Goal: Find specific page/section: Find specific page/section

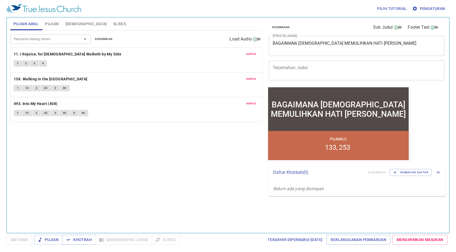
click at [249, 54] on span "Hapus" at bounding box center [251, 54] width 10 height 5
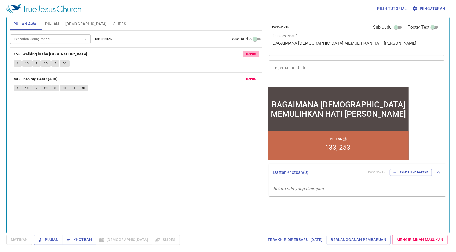
click at [249, 54] on span "Hapus" at bounding box center [251, 54] width 10 height 5
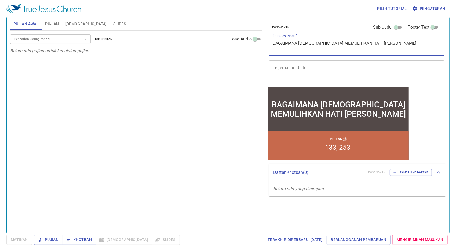
drag, startPoint x: 372, startPoint y: 44, endPoint x: 253, endPoint y: 64, distance: 119.9
click at [253, 64] on div "Pujian Awal Pujian Alkitab Slides Pencarian kidung rohani Pencarian kidung roha…" at bounding box center [228, 123] width 440 height 216
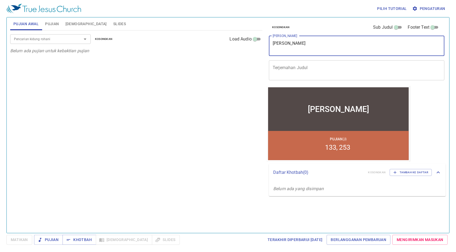
click at [61, 43] on div "Pencarian kidung rohani" at bounding box center [50, 38] width 80 height 9
type textarea "Seiman Sepadan"
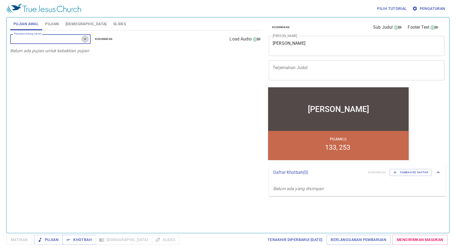
click at [82, 40] on icon "Open" at bounding box center [85, 39] width 6 height 6
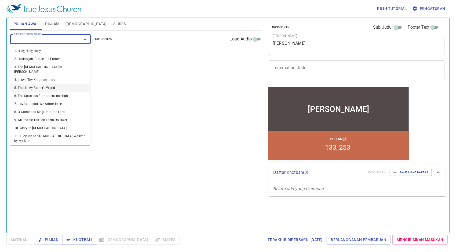
click at [61, 85] on li "5. This is My Father's World" at bounding box center [50, 88] width 80 height 8
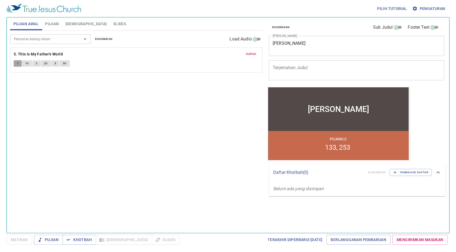
click at [20, 64] on button "1" at bounding box center [18, 63] width 8 height 6
click at [86, 39] on icon "Open" at bounding box center [85, 39] width 6 height 6
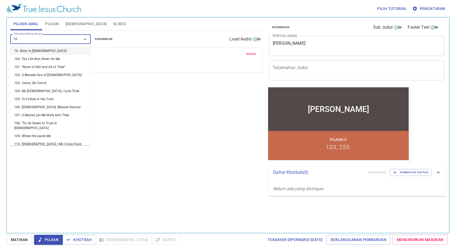
type input "103"
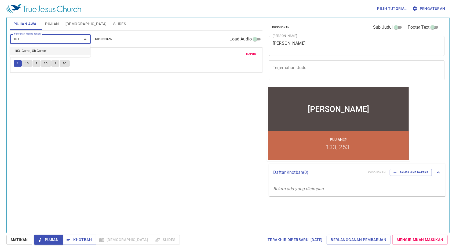
click at [74, 49] on li "103. Come, Oh Come!" at bounding box center [50, 51] width 80 height 8
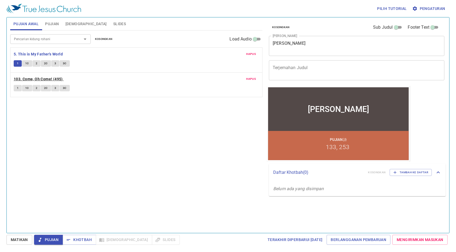
click at [31, 80] on b "103. Come, Oh Come! (495)" at bounding box center [38, 79] width 49 height 7
click at [19, 238] on span "Matikan" at bounding box center [19, 240] width 17 height 7
click at [31, 77] on b "103. Come, Oh Come! (495)" at bounding box center [38, 79] width 49 height 7
click at [72, 38] on input "Pencarian kidung rohani" at bounding box center [42, 39] width 61 height 6
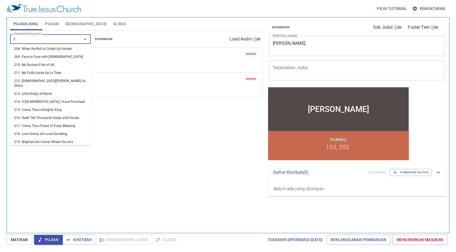
scroll to position [3, 0]
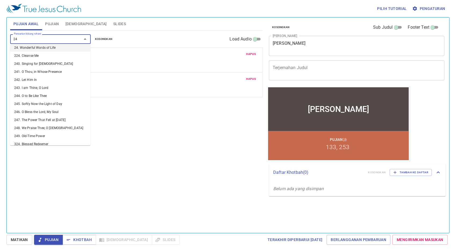
type input "243"
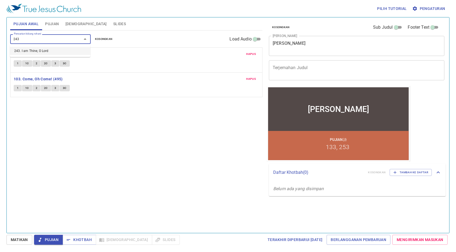
scroll to position [0, 0]
click at [72, 48] on li "243. I am Thine, O Lord" at bounding box center [50, 51] width 80 height 8
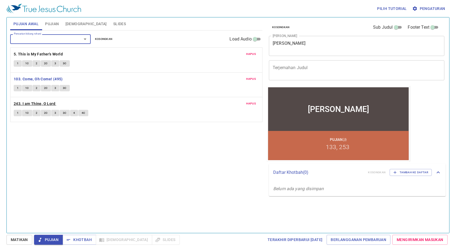
click at [41, 104] on b "243. I am Thine, O Lord" at bounding box center [35, 104] width 42 height 7
click at [19, 113] on button "1" at bounding box center [18, 113] width 8 height 6
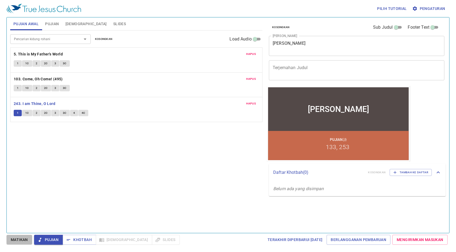
click at [15, 243] on span "Matikan" at bounding box center [19, 240] width 17 height 7
click at [19, 116] on div "1 1C 2 2C 3 3C 4 4C" at bounding box center [136, 114] width 245 height 8
click at [31, 101] on b "243. I am Thine, O Lord" at bounding box center [35, 104] width 42 height 7
click at [27, 241] on span "Matikan" at bounding box center [19, 240] width 17 height 7
click at [248, 81] on button "Hapus" at bounding box center [251, 79] width 16 height 6
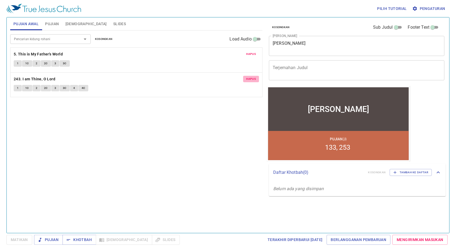
click at [248, 81] on button "Hapus" at bounding box center [251, 79] width 16 height 6
click at [85, 40] on icon "Open" at bounding box center [85, 39] width 6 height 6
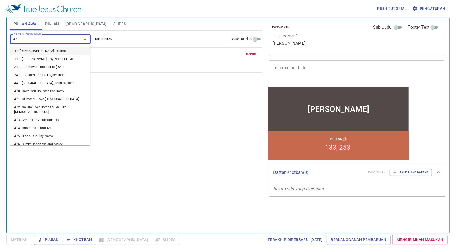
type input "471"
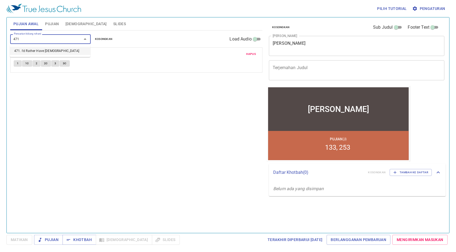
click at [79, 48] on li "471. I'd Rather Have Jesus" at bounding box center [50, 51] width 80 height 8
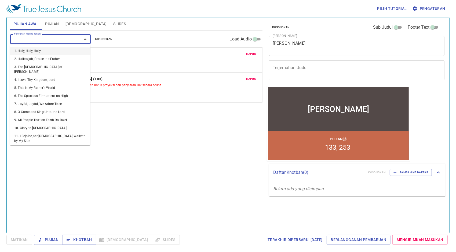
click at [60, 41] on input "Pencarian kidung rohani" at bounding box center [42, 39] width 61 height 6
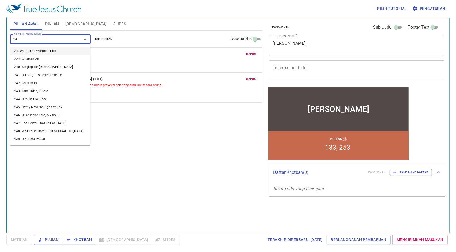
type input "243"
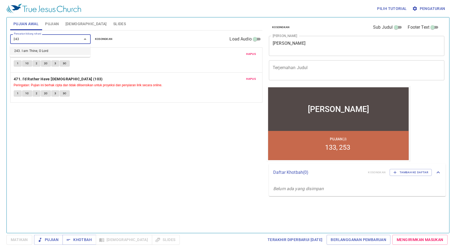
click at [60, 53] on li "243. I am Thine, O Lord" at bounding box center [50, 51] width 80 height 8
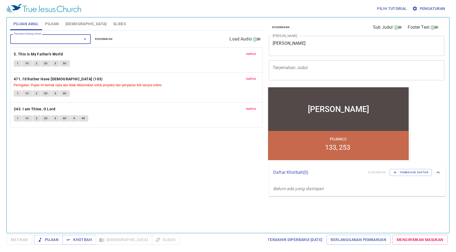
click at [52, 25] on span "Pujian" at bounding box center [52, 24] width 14 height 7
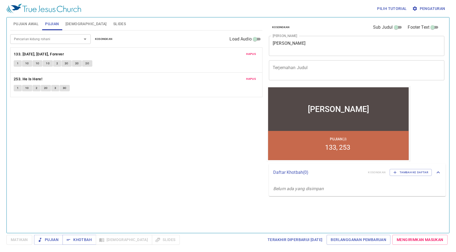
click at [254, 53] on span "Hapus" at bounding box center [251, 54] width 10 height 5
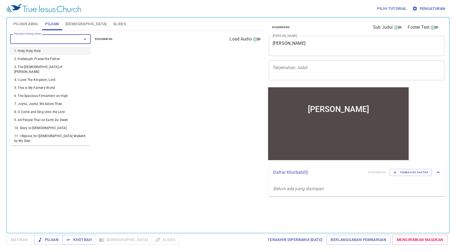
click at [58, 38] on input "Pencarian kidung rohani" at bounding box center [42, 39] width 61 height 6
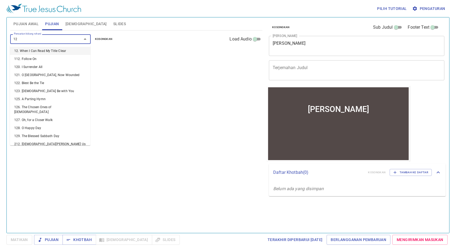
type input "129"
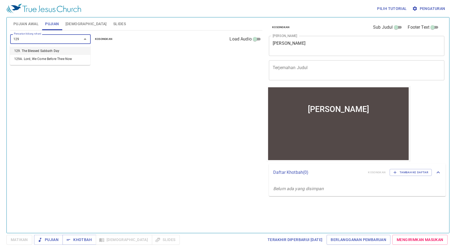
click at [64, 53] on li "129. The Blessed Sabbath Day" at bounding box center [50, 51] width 80 height 8
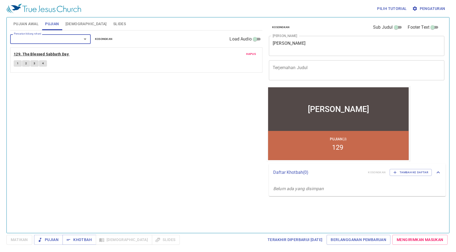
click at [63, 54] on b "129. The Blessed Sabbath Day" at bounding box center [41, 54] width 55 height 7
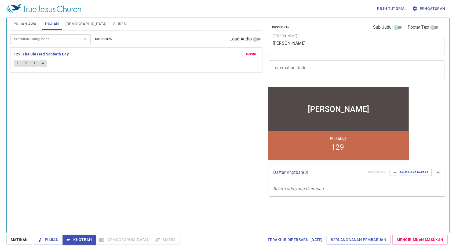
click at [39, 37] on input "Pencarian kidung rohani" at bounding box center [42, 39] width 61 height 6
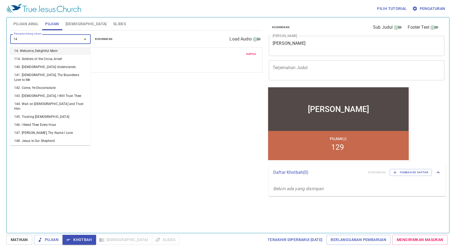
type input "145"
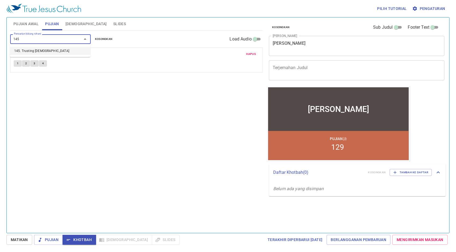
click at [54, 53] on li "145. Trusting Jesus" at bounding box center [50, 51] width 80 height 8
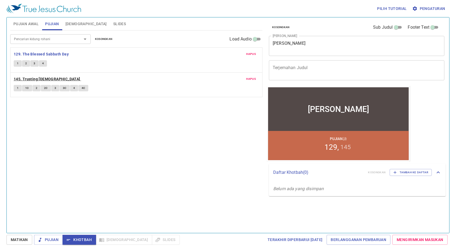
click at [43, 81] on b "145. Trusting Jesus" at bounding box center [47, 79] width 67 height 7
click at [27, 237] on span "Matikan" at bounding box center [19, 240] width 17 height 7
click at [21, 79] on b "145. Trusting Jesus" at bounding box center [47, 79] width 67 height 7
click at [63, 131] on div "Pencarian kidung rohani Pencarian kidung rohani Kosongkan Load Audio Hapus 129.…" at bounding box center [136, 130] width 252 height 198
click at [76, 243] on span "Khotbah" at bounding box center [79, 240] width 25 height 7
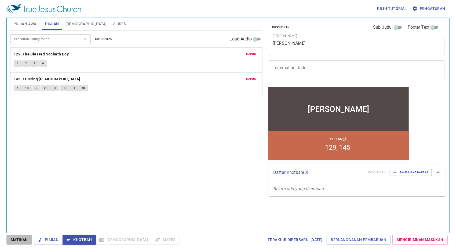
click at [16, 245] on button "Matikan" at bounding box center [19, 240] width 26 height 10
click at [33, 24] on span "Pujian Awal" at bounding box center [25, 24] width 25 height 7
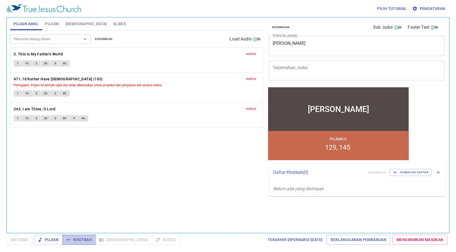
click at [84, 236] on button "Khotbah" at bounding box center [79, 240] width 34 height 10
click at [24, 240] on span "Matikan" at bounding box center [19, 240] width 17 height 7
click at [68, 168] on div "Pencarian kidung rohani Pencarian kidung rohani Kosongkan Load Audio Hapus 5. T…" at bounding box center [136, 130] width 252 height 198
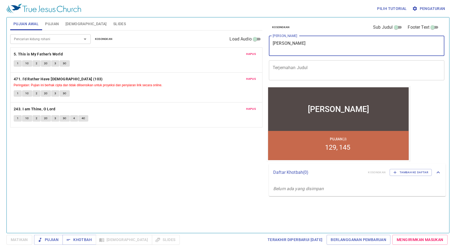
drag, startPoint x: 317, startPoint y: 42, endPoint x: 240, endPoint y: 45, distance: 77.3
click at [240, 45] on div "Pujian Awal Pujian Alkitab Slides Pencarian kidung rohani Pencarian kidung roha…" at bounding box center [228, 123] width 440 height 216
type textarea "SEIMAN SE"
